Goal: Information Seeking & Learning: Check status

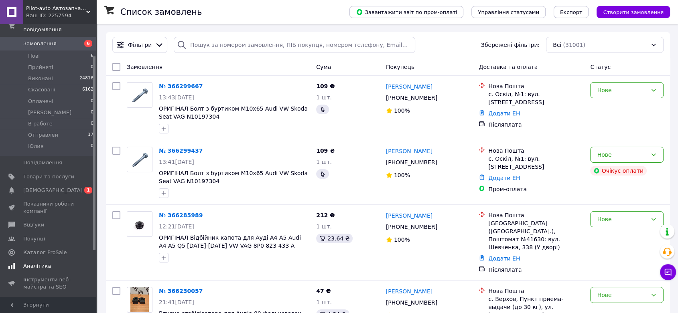
click at [45, 263] on span "Аналітика" at bounding box center [37, 266] width 28 height 7
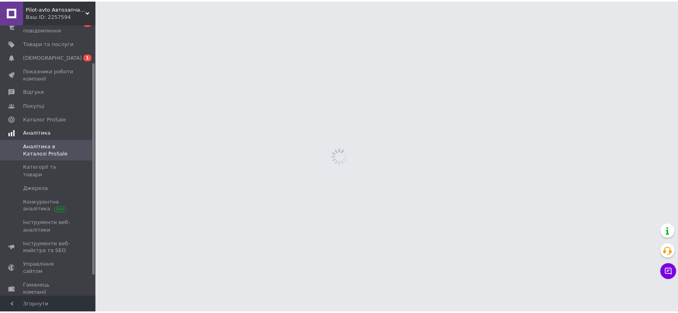
scroll to position [48, 0]
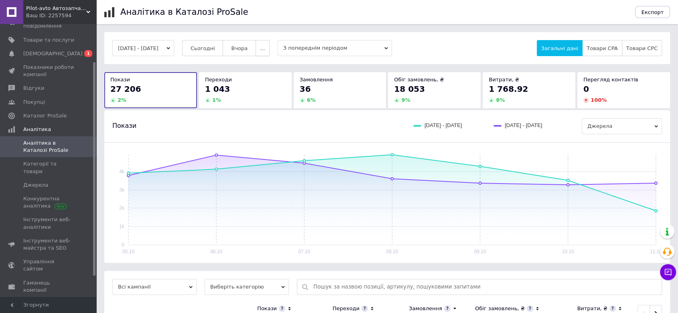
click at [265, 49] on span "..." at bounding box center [262, 48] width 5 height 6
click at [256, 65] on span "Місяць" at bounding box center [246, 64] width 18 height 6
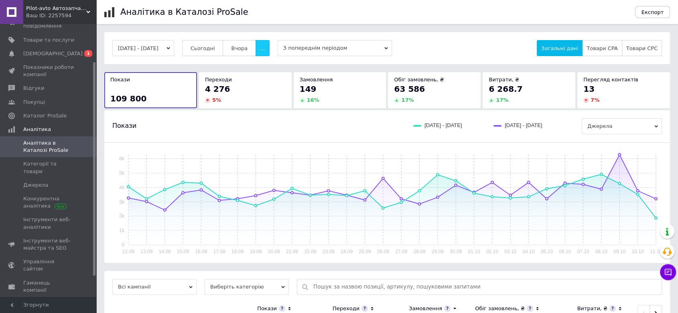
click at [265, 48] on span "..." at bounding box center [262, 48] width 5 height 6
click at [257, 112] on span "60 днів" at bounding box center [247, 111] width 20 height 6
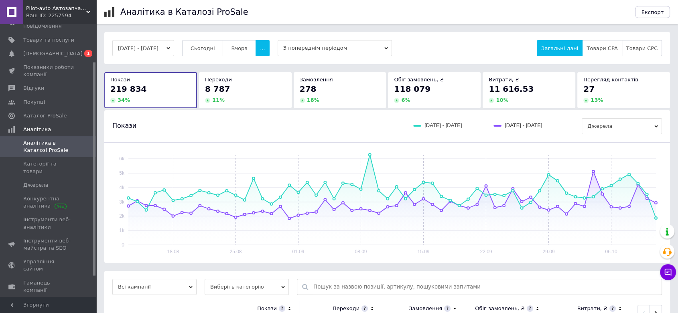
click at [346, 49] on span "З попереднім періодом" at bounding box center [334, 48] width 114 height 16
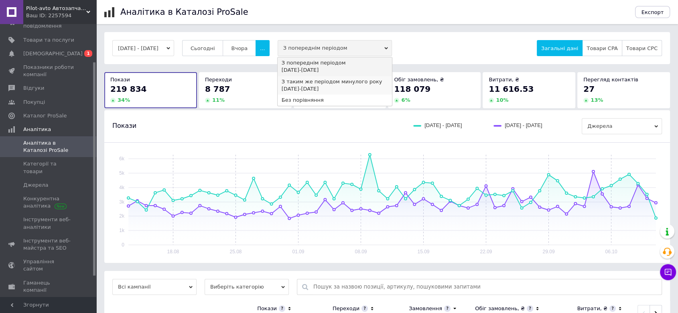
click at [341, 87] on div "[DATE] - [DATE]" at bounding box center [334, 88] width 106 height 7
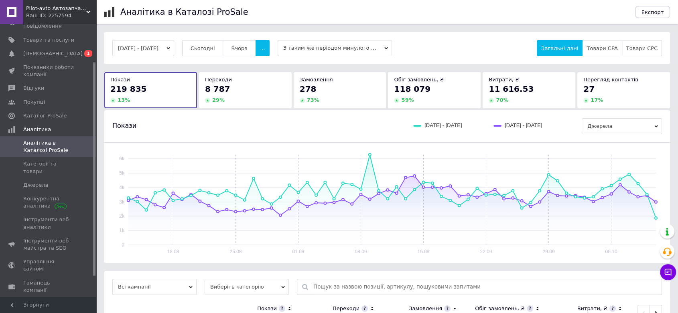
click at [248, 93] on div "8 787" at bounding box center [245, 88] width 81 height 11
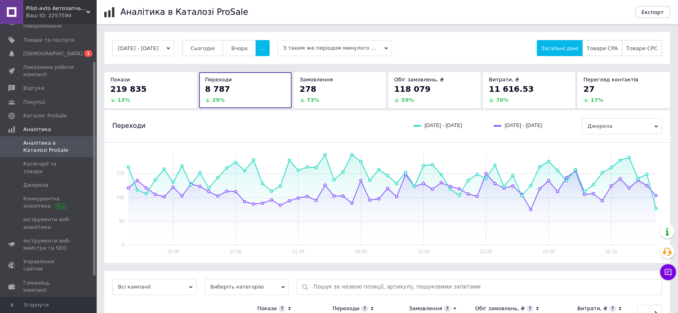
click at [331, 92] on div "278" at bounding box center [340, 88] width 81 height 11
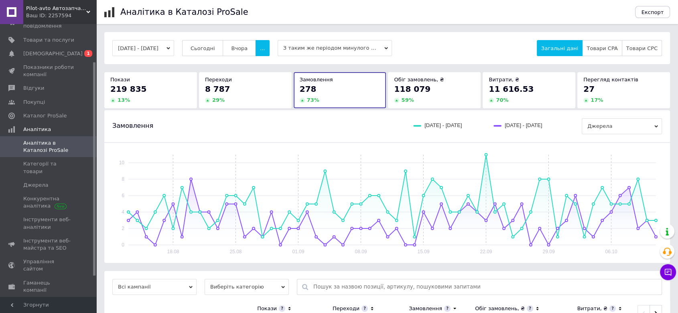
click at [141, 51] on button "[DATE] - [DATE]" at bounding box center [143, 48] width 62 height 16
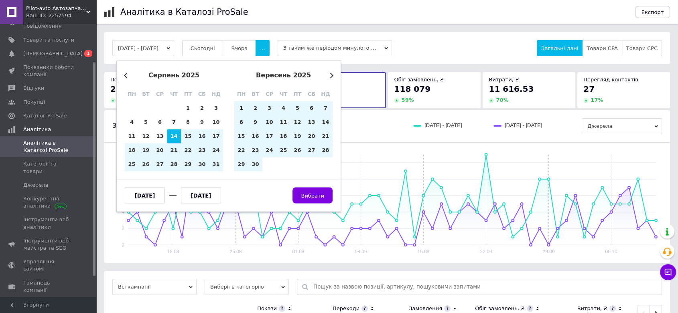
click at [159, 196] on input "[DATE]" at bounding box center [145, 196] width 40 height 16
type input "[DATE]"
click at [215, 195] on input "[DATE]" at bounding box center [201, 196] width 40 height 16
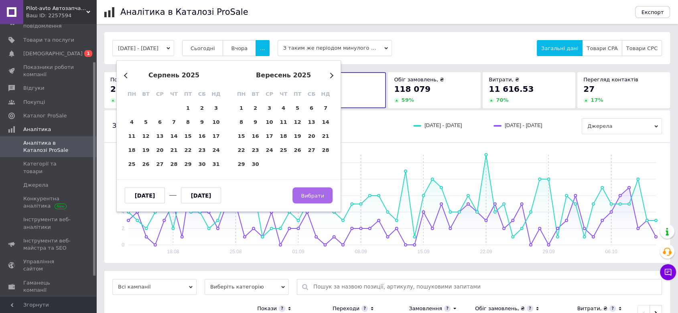
type input "[DATE]"
click at [310, 198] on span "Вибрати" at bounding box center [312, 195] width 23 height 6
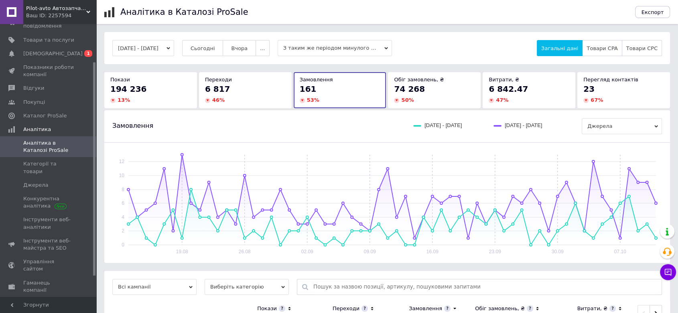
click at [360, 51] on span "З таким же періодом минулого року" at bounding box center [334, 48] width 114 height 16
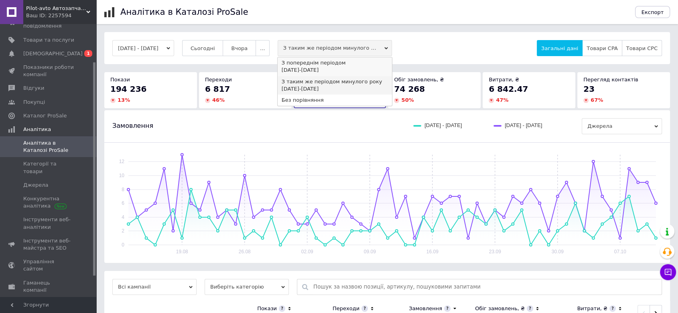
click at [355, 68] on div "[DATE] - [DATE]" at bounding box center [334, 70] width 106 height 7
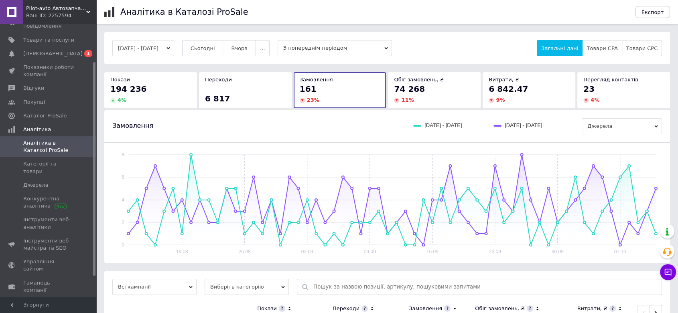
click at [351, 44] on span "З попереднім періодом" at bounding box center [334, 48] width 114 height 16
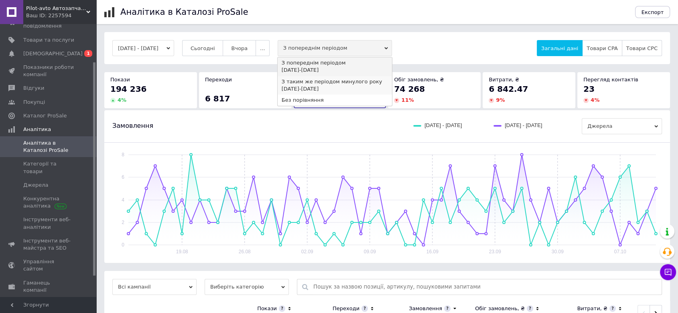
click at [346, 81] on div "З таким же періодом минулого року" at bounding box center [334, 81] width 106 height 7
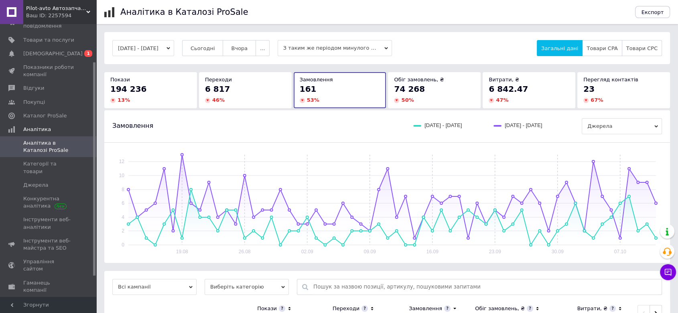
click at [162, 47] on button "[DATE] - [DATE]" at bounding box center [143, 48] width 62 height 16
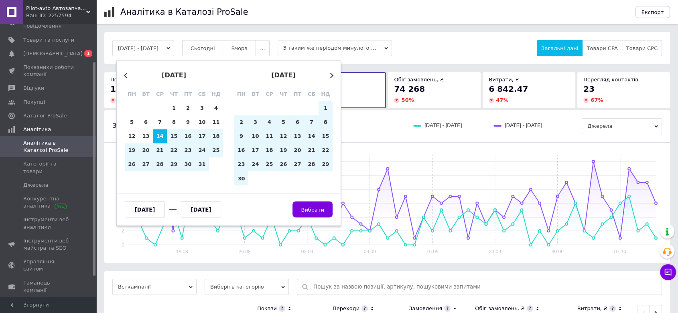
click at [162, 213] on input "[DATE]" at bounding box center [145, 210] width 40 height 16
type input "[DATE]"
click at [216, 211] on input "[DATE]" at bounding box center [201, 210] width 40 height 16
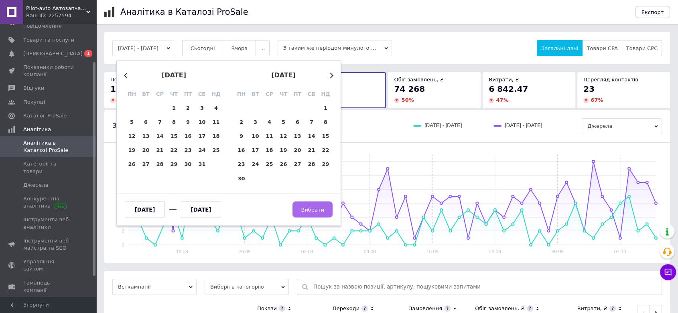
type input "[DATE]"
click at [311, 213] on button "Вибрати" at bounding box center [312, 210] width 40 height 16
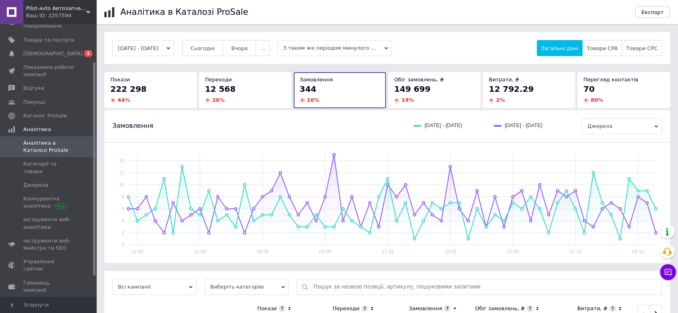
click at [385, 51] on span "З таким же періодом минулого року" at bounding box center [334, 48] width 114 height 16
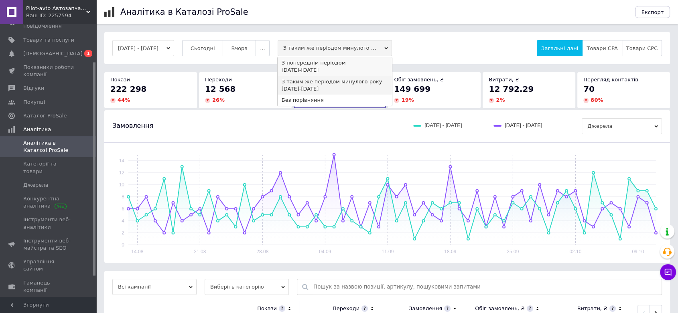
click at [352, 67] on div "[DATE] - [DATE]" at bounding box center [334, 70] width 106 height 7
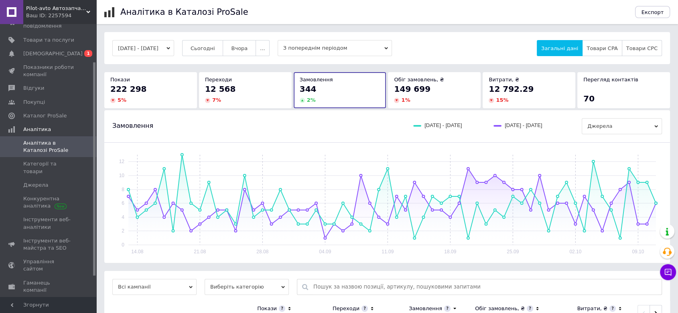
click at [382, 49] on span "З попереднім періодом" at bounding box center [334, 48] width 114 height 16
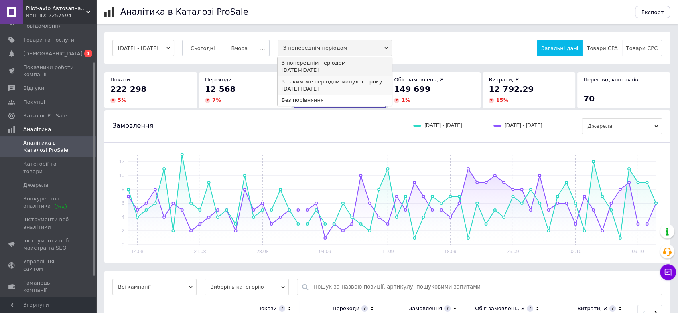
click at [358, 83] on div "З таким же періодом минулого року" at bounding box center [334, 81] width 106 height 7
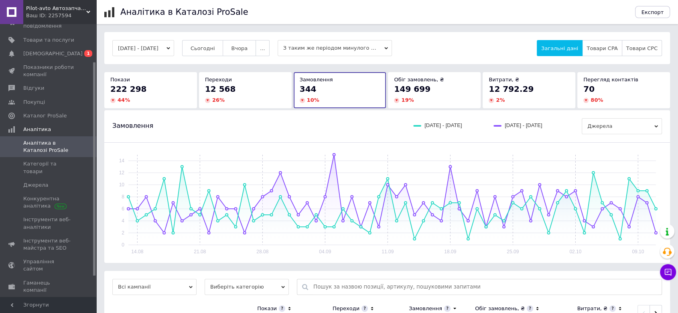
click at [53, 144] on span "Аналітика в Каталозі ProSale" at bounding box center [48, 147] width 51 height 14
